Goal: Find specific page/section: Find specific page/section

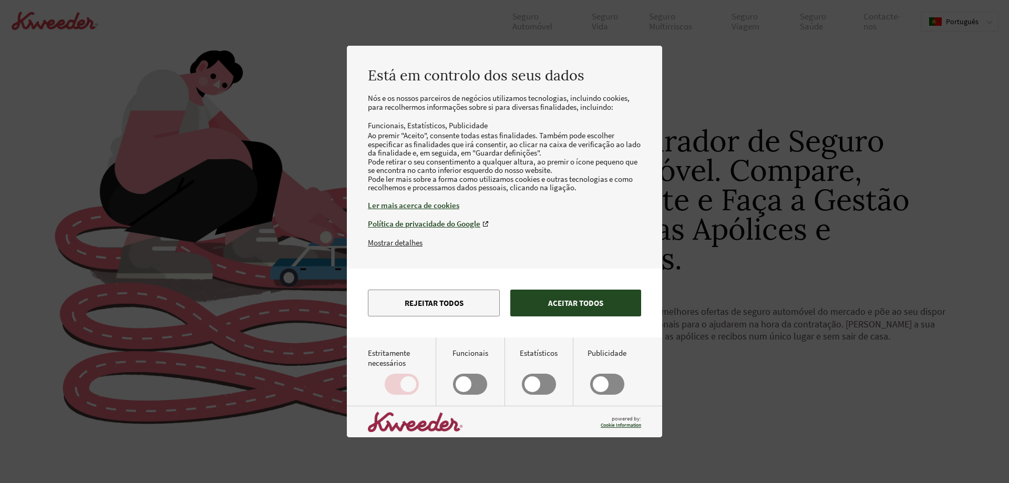
click at [569, 316] on button "Aceitar todos" at bounding box center [575, 303] width 131 height 27
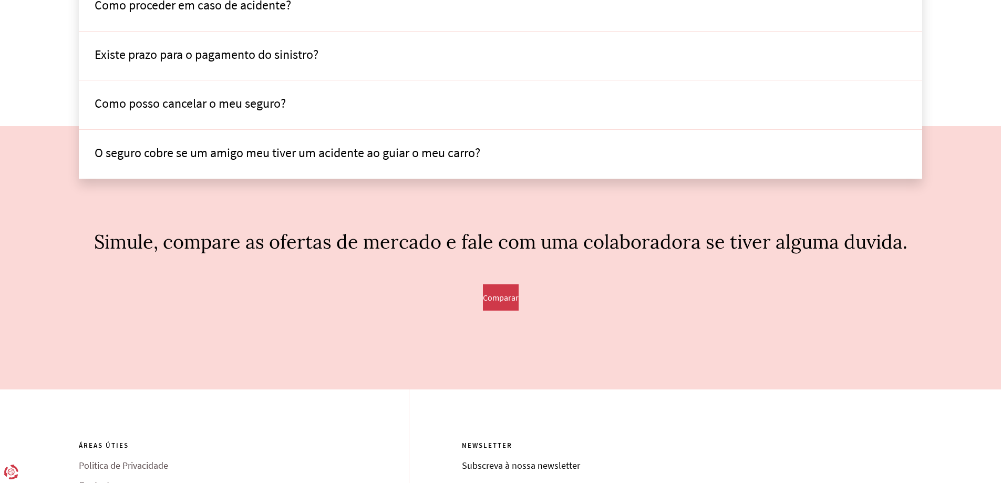
scroll to position [1690, 0]
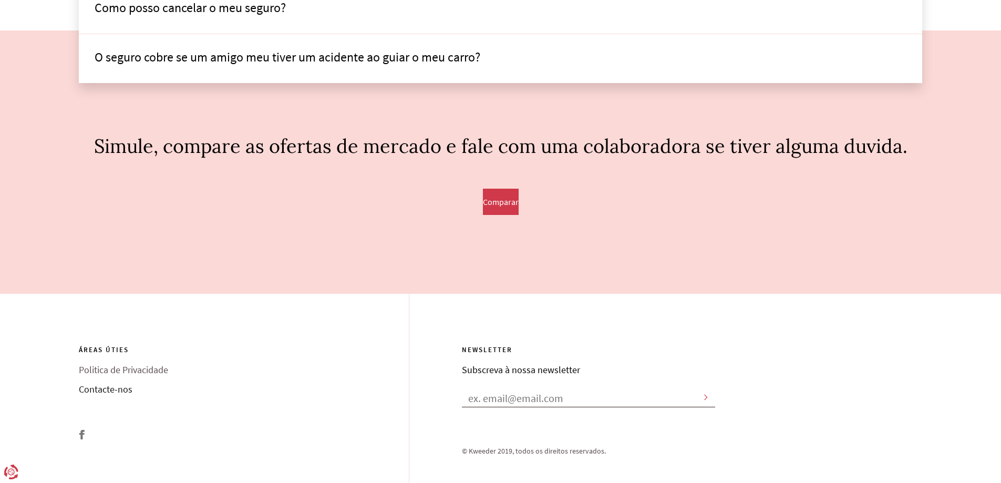
click at [111, 386] on link "Contacte-nos" at bounding box center [244, 393] width 330 height 19
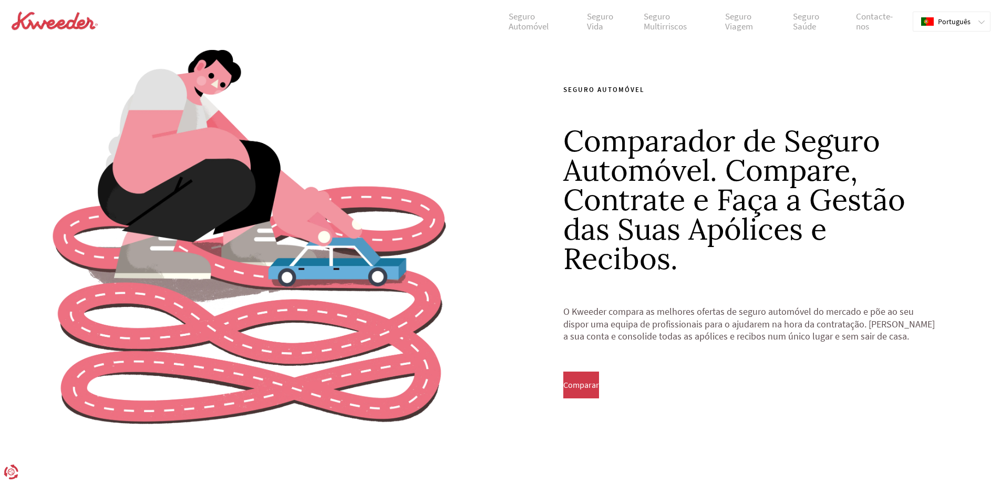
scroll to position [1690, 0]
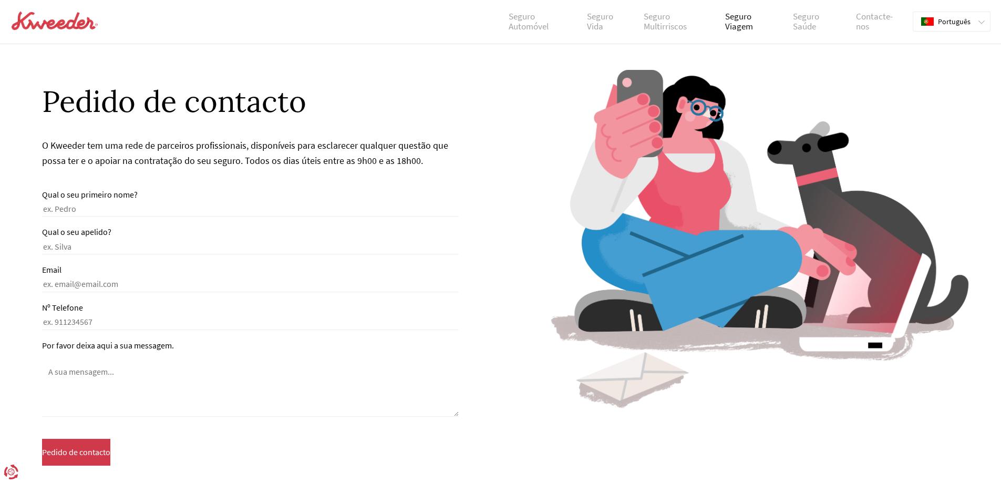
click at [725, 31] on link "Seguro Viagem" at bounding box center [750, 22] width 67 height 20
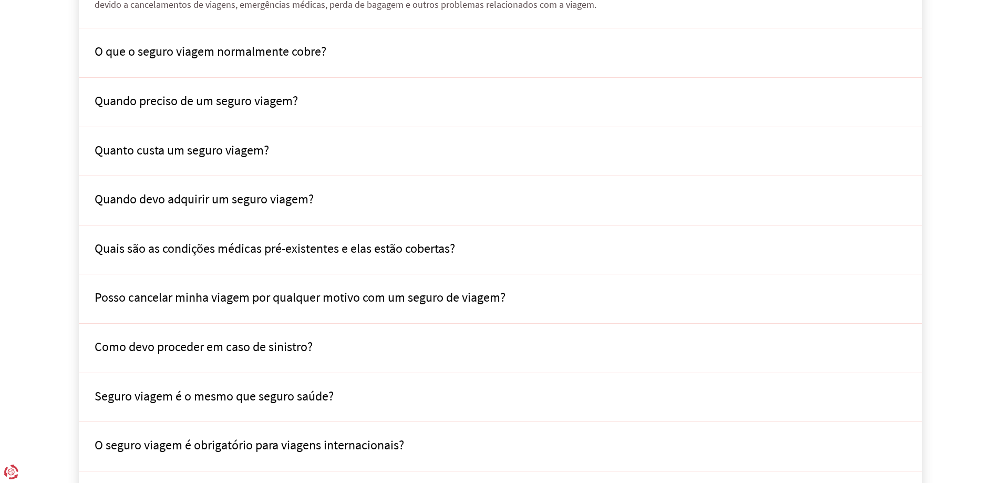
scroll to position [4670, 0]
